Goal: Task Accomplishment & Management: Complete application form

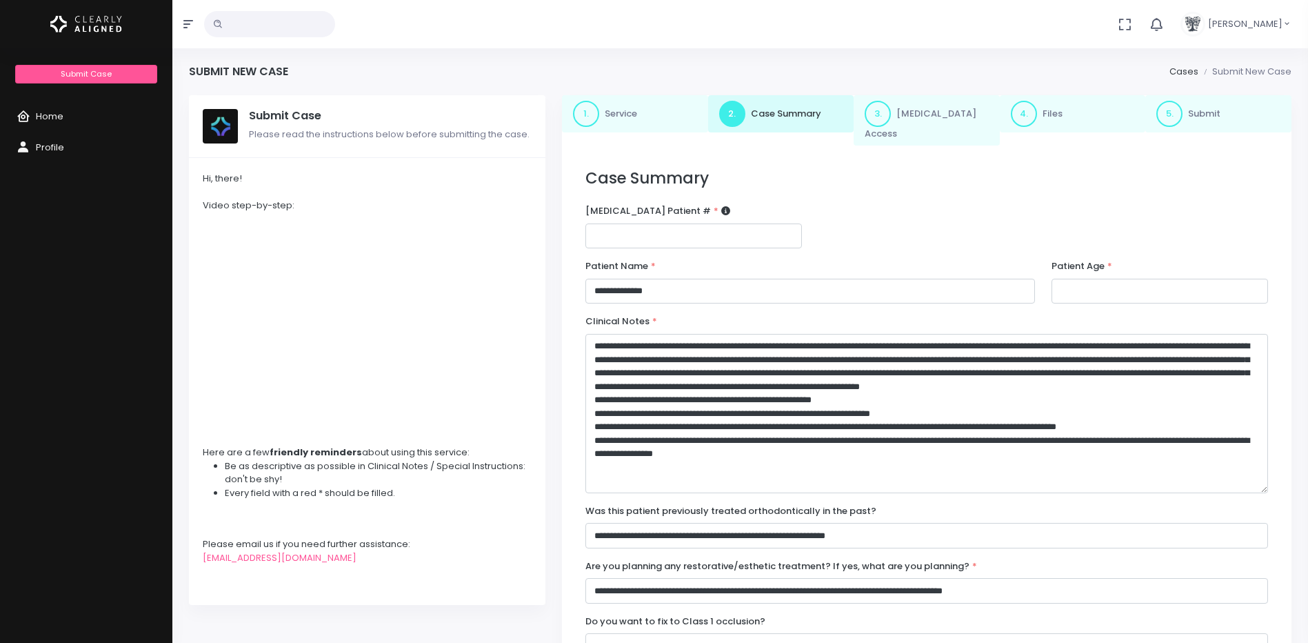
select select "**********"
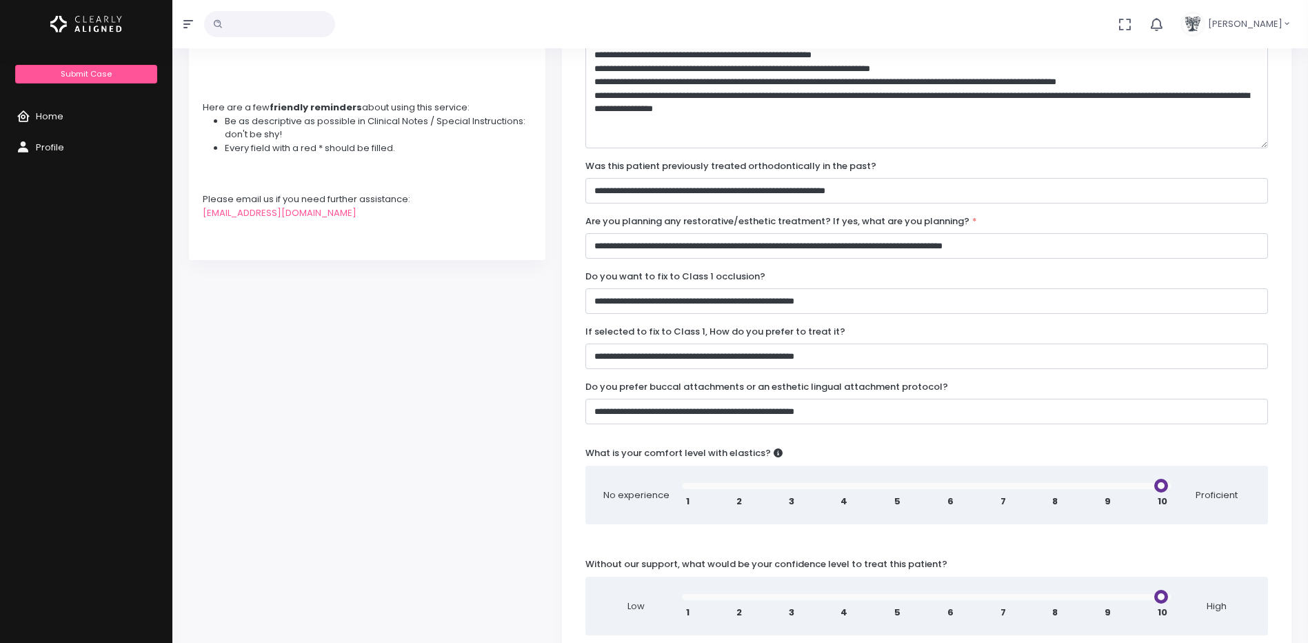
type input "**"
click at [1169, 482] on input "range" at bounding box center [927, 485] width 490 height 7
click at [1165, 593] on input "range" at bounding box center [927, 596] width 490 height 7
type input "*"
click at [1002, 593] on input "range" at bounding box center [927, 596] width 490 height 7
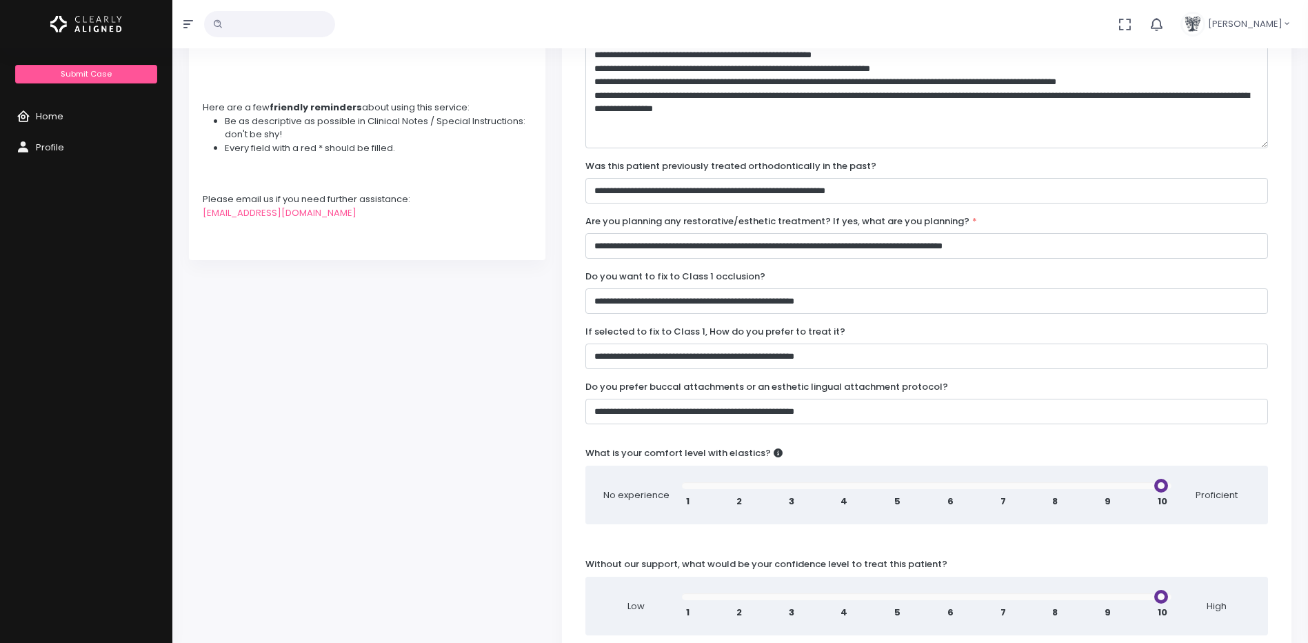
scroll to position [740, 0]
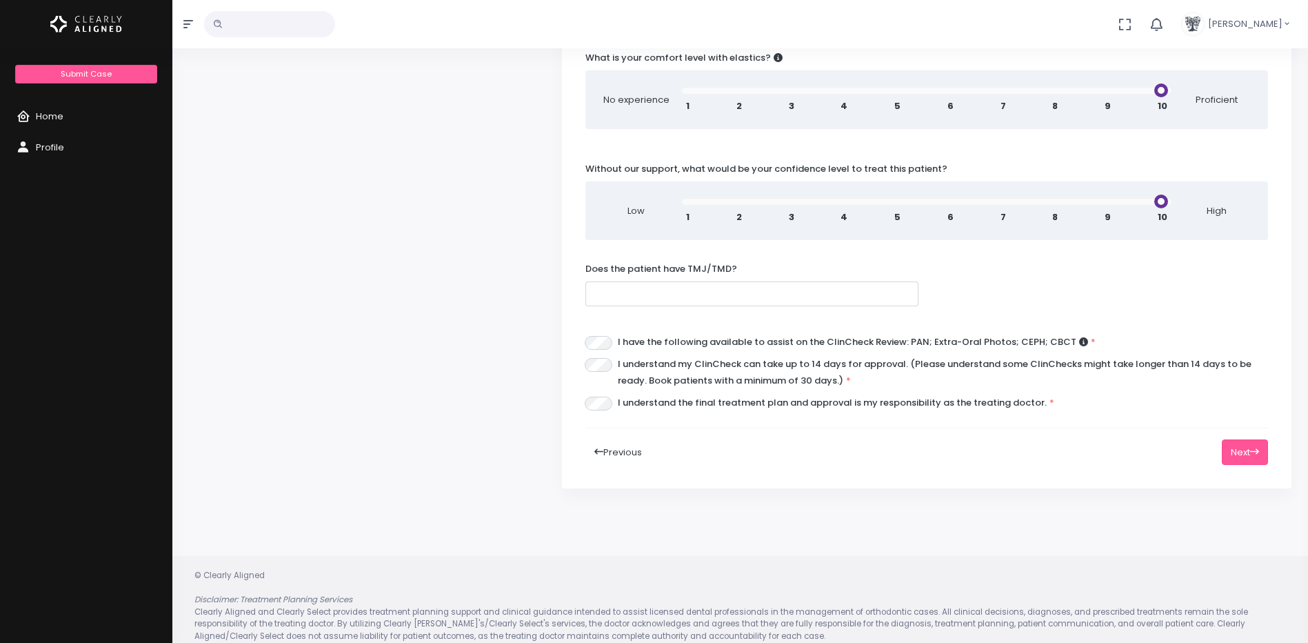
click at [680, 283] on input "text" at bounding box center [751, 294] width 333 height 26
type input "*"
type input "**"
click at [1227, 439] on button "Next" at bounding box center [1245, 452] width 46 height 26
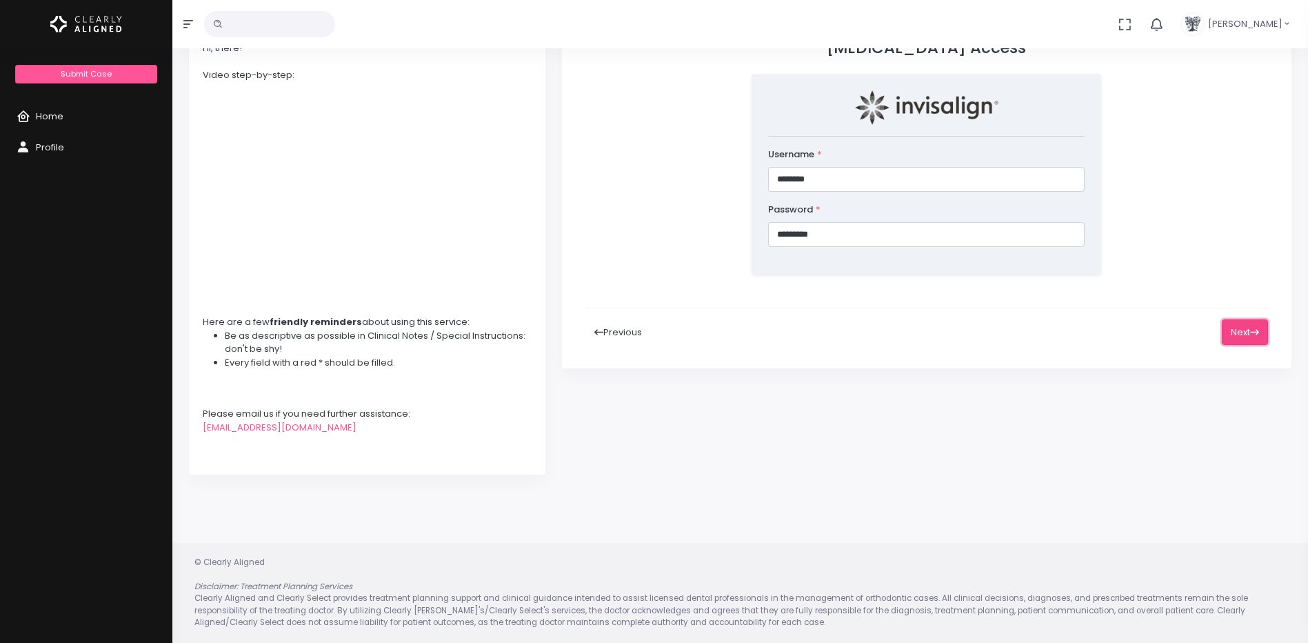
click at [1250, 328] on icon at bounding box center [1254, 332] width 9 height 9
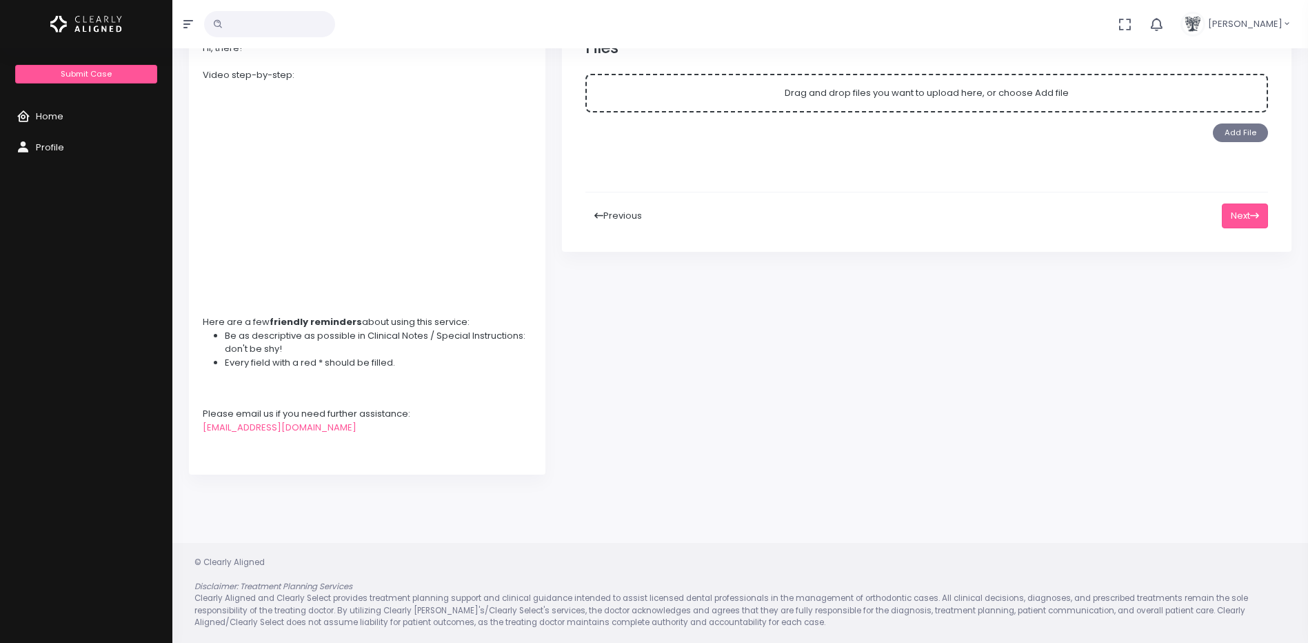
click at [1237, 123] on button "Add File" at bounding box center [1240, 132] width 55 height 19
click input "Drag and drop files you want to upload here, or choose Add file" at bounding box center [0, 0] width 0 height 0
click at [1236, 123] on button "Add File" at bounding box center [1240, 132] width 55 height 19
click input "Drag and drop files you want to upload here, or choose Add file" at bounding box center [0, 0] width 0 height 0
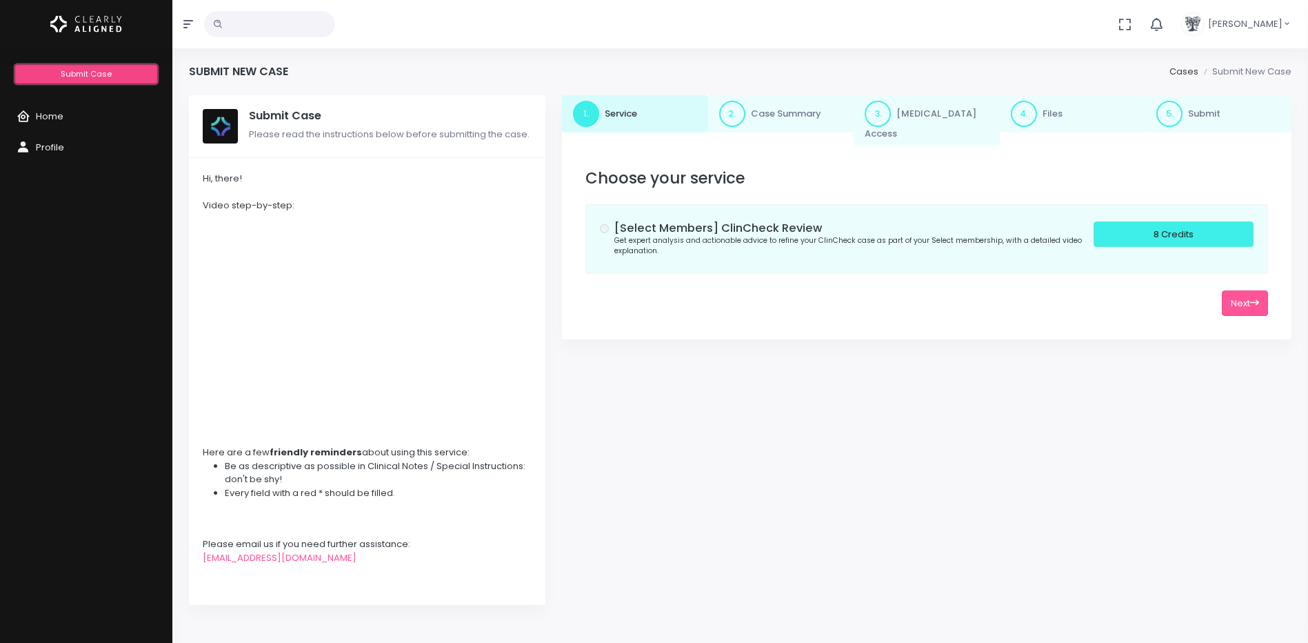
click at [114, 74] on link "Submit Case" at bounding box center [85, 74] width 141 height 19
click at [1238, 292] on button "Next" at bounding box center [1245, 303] width 46 height 26
select select "**********"
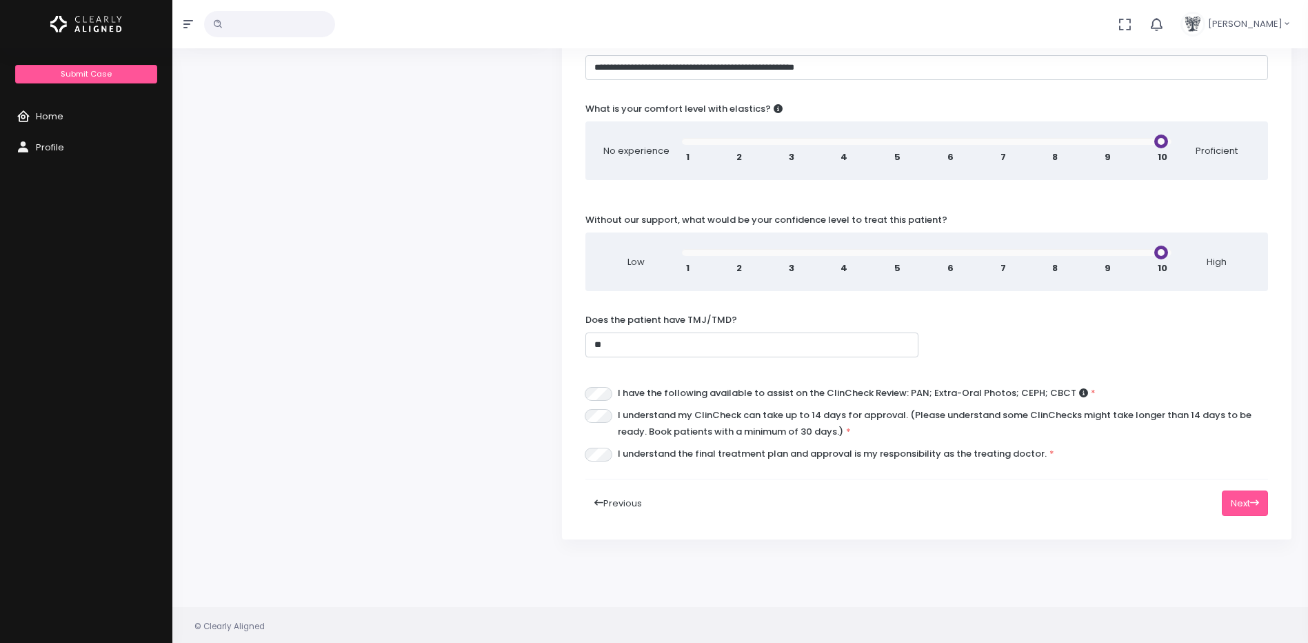
scroll to position [619, 0]
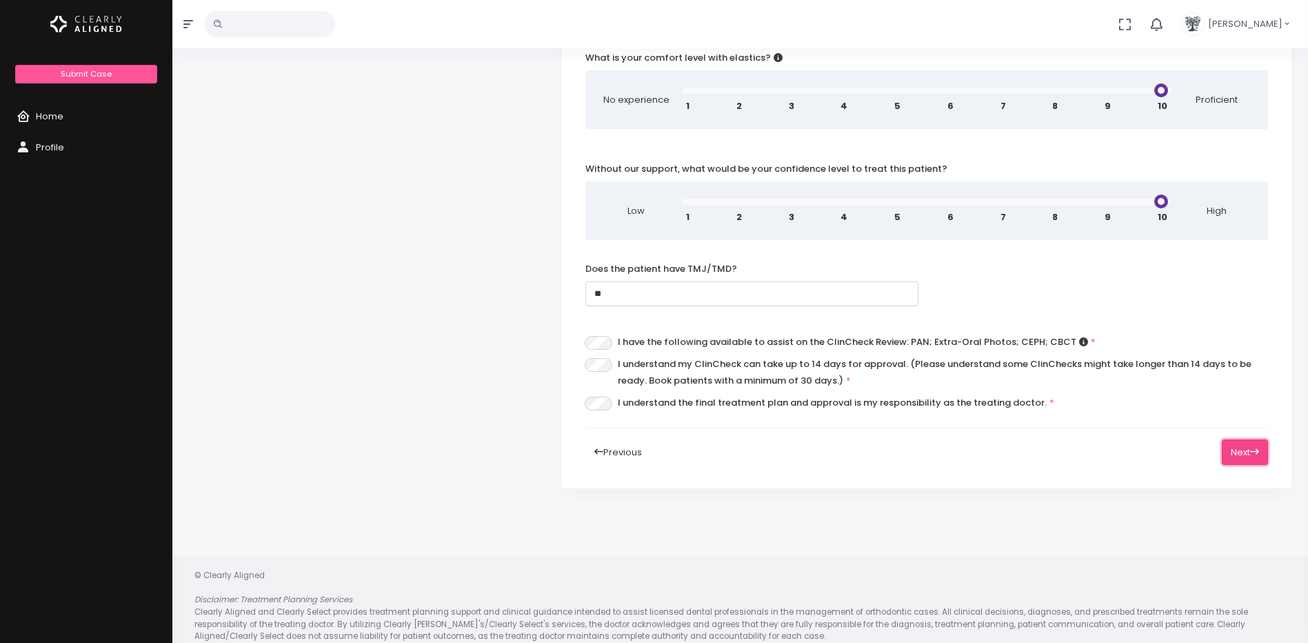
click at [1245, 439] on button "Next" at bounding box center [1245, 452] width 46 height 26
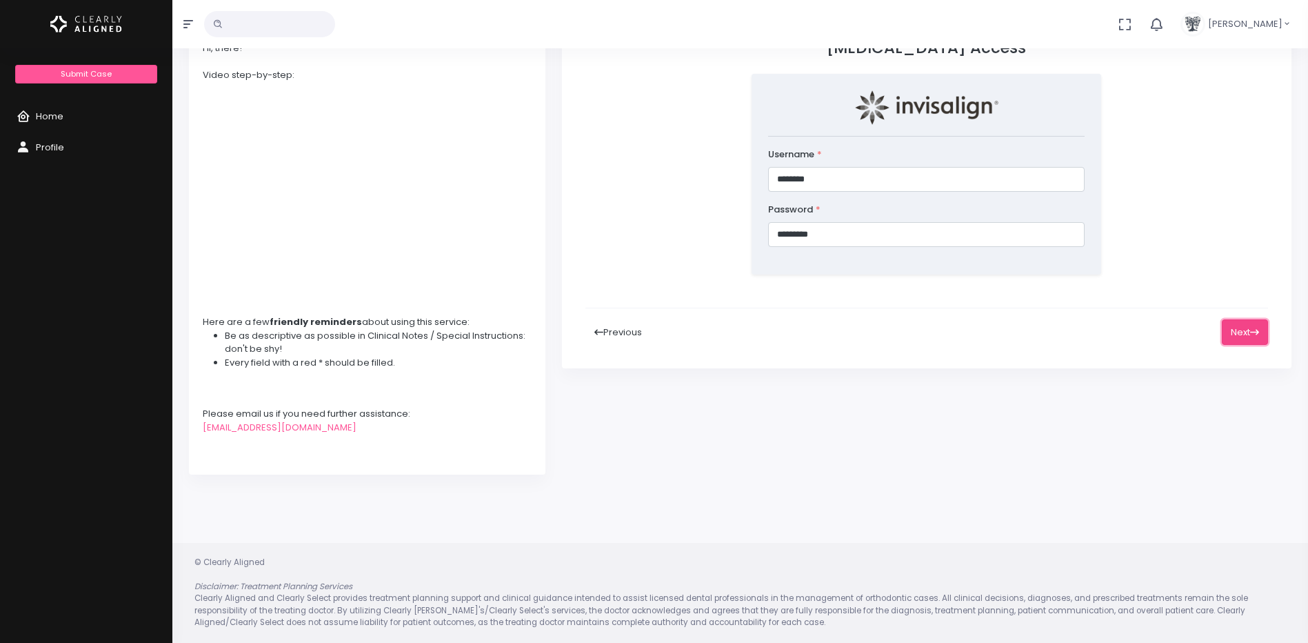
click at [1242, 322] on button "Next" at bounding box center [1245, 332] width 46 height 26
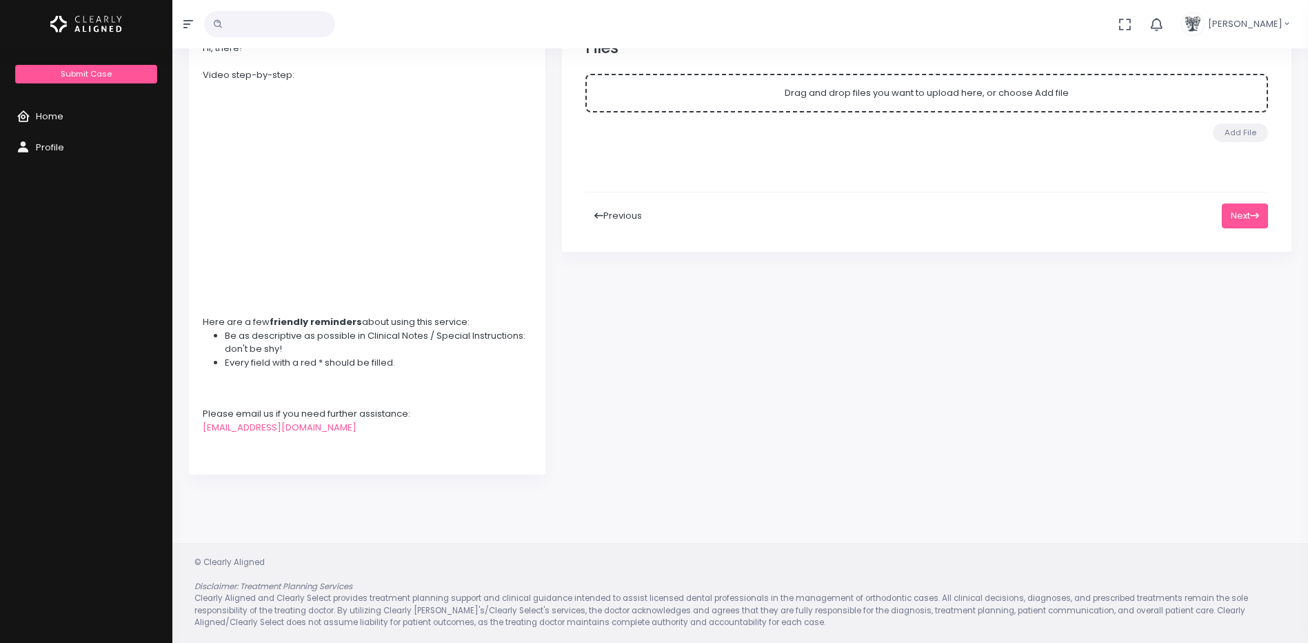
click at [1155, 91] on div "Drag and drop files you want to upload here, or choose Add file" at bounding box center [926, 93] width 683 height 39
click at [1231, 123] on button "Add File" at bounding box center [1240, 132] width 55 height 19
click input "Drag and drop files you want to upload here, or choose Add file" at bounding box center [0, 0] width 0 height 0
